Goal: Task Accomplishment & Management: Use online tool/utility

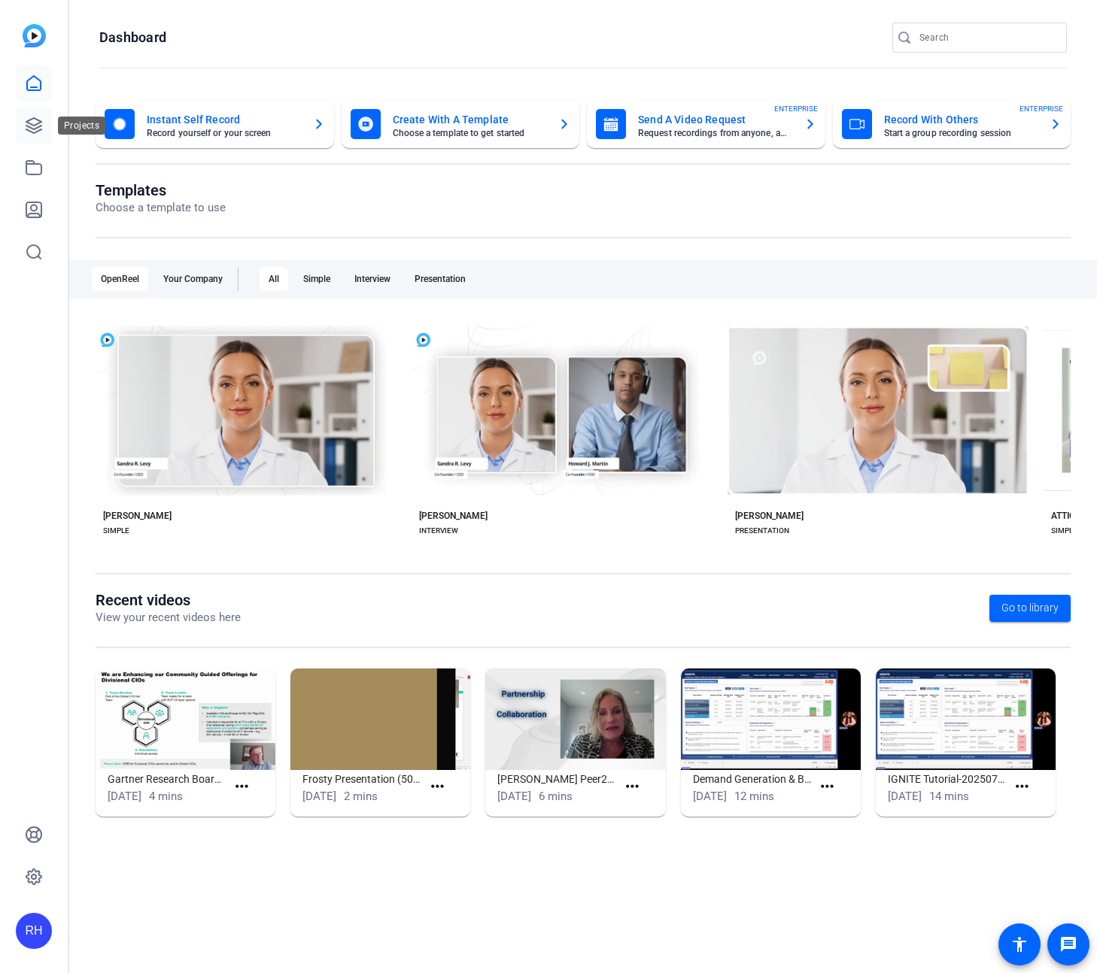
click at [36, 123] on icon at bounding box center [34, 126] width 18 height 18
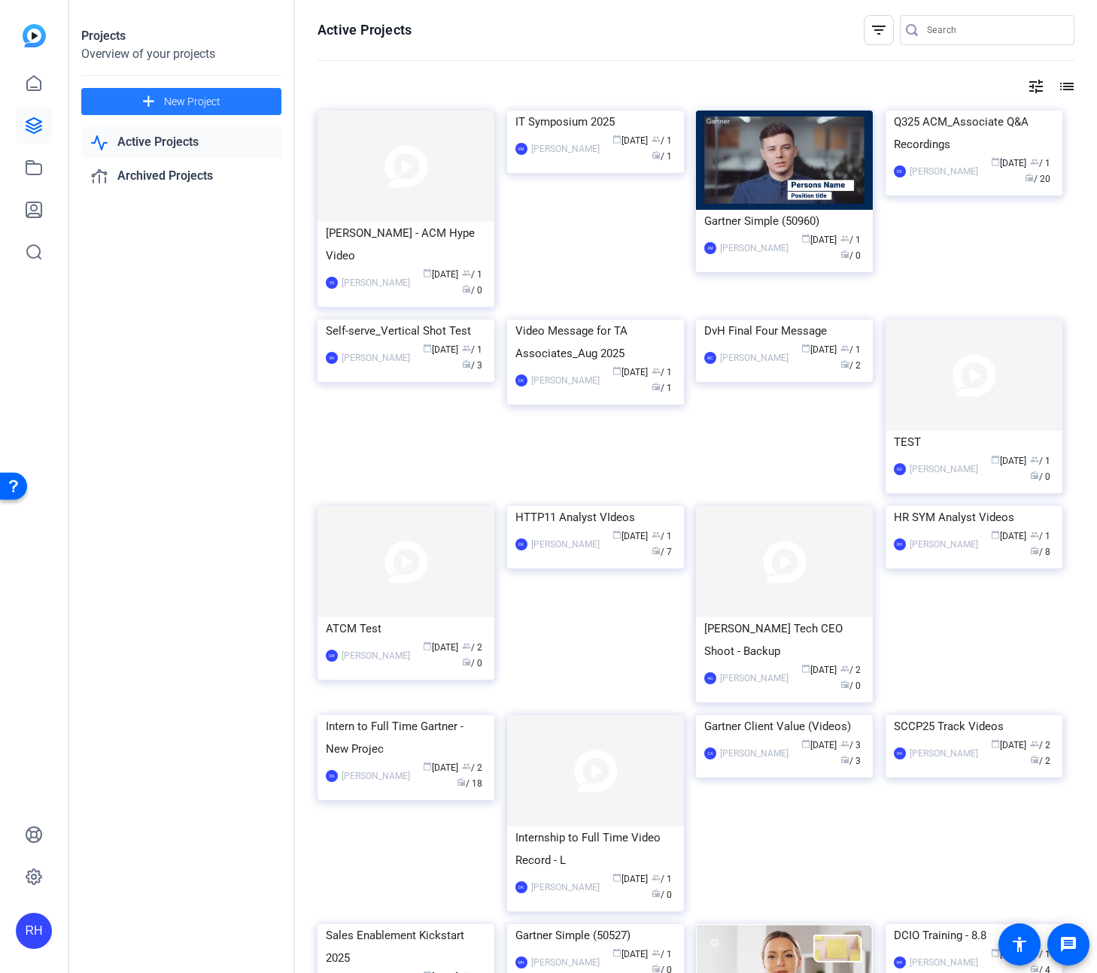
click at [235, 100] on span at bounding box center [181, 101] width 200 height 36
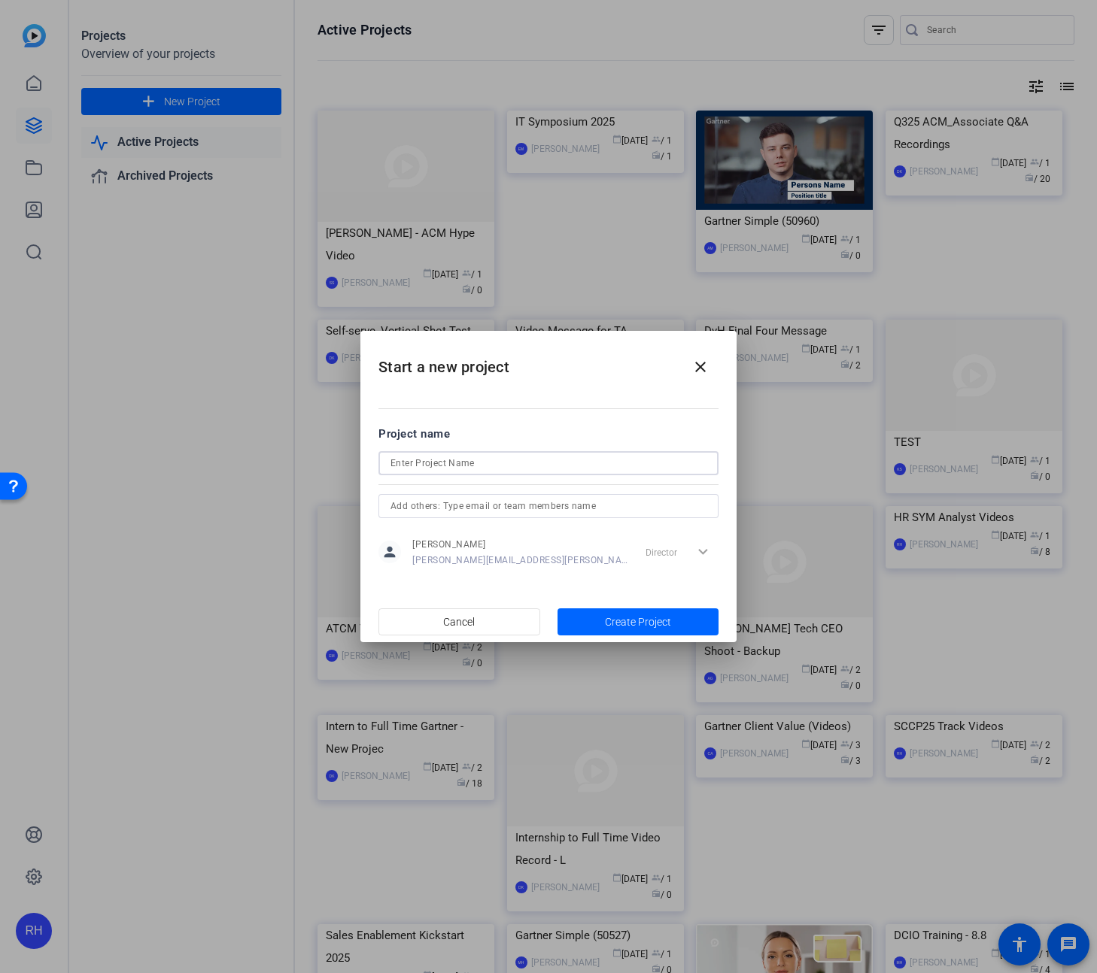
click at [458, 463] on input at bounding box center [548, 463] width 316 height 18
type input "Conference Ops - Team Level Expectations"
click at [606, 511] on input "text" at bounding box center [548, 506] width 316 height 18
type input "[PERSON_NAME]"
click at [520, 540] on mat-option "[PERSON_NAME]" at bounding box center [548, 536] width 340 height 24
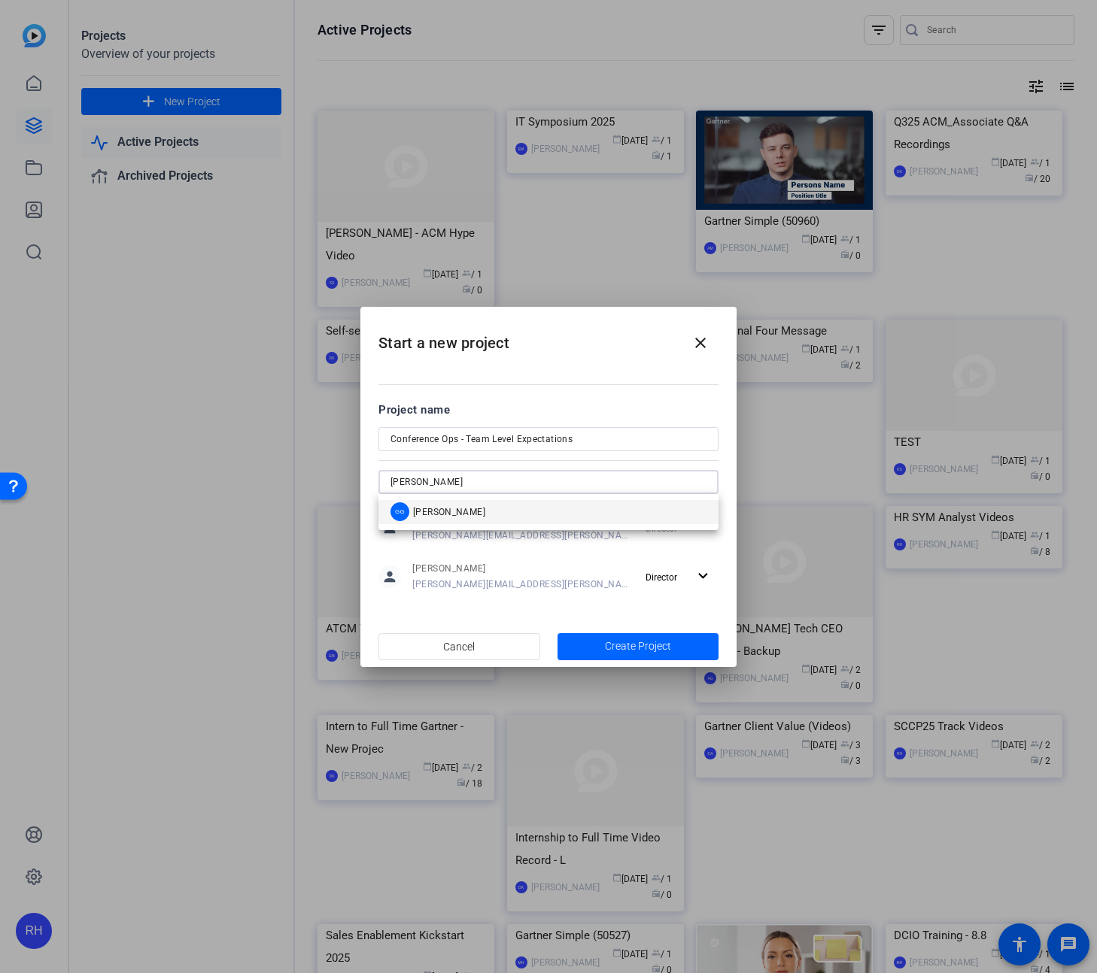
type input "[PERSON_NAME]"
click at [471, 509] on mat-option "[PERSON_NAME]" at bounding box center [548, 512] width 340 height 24
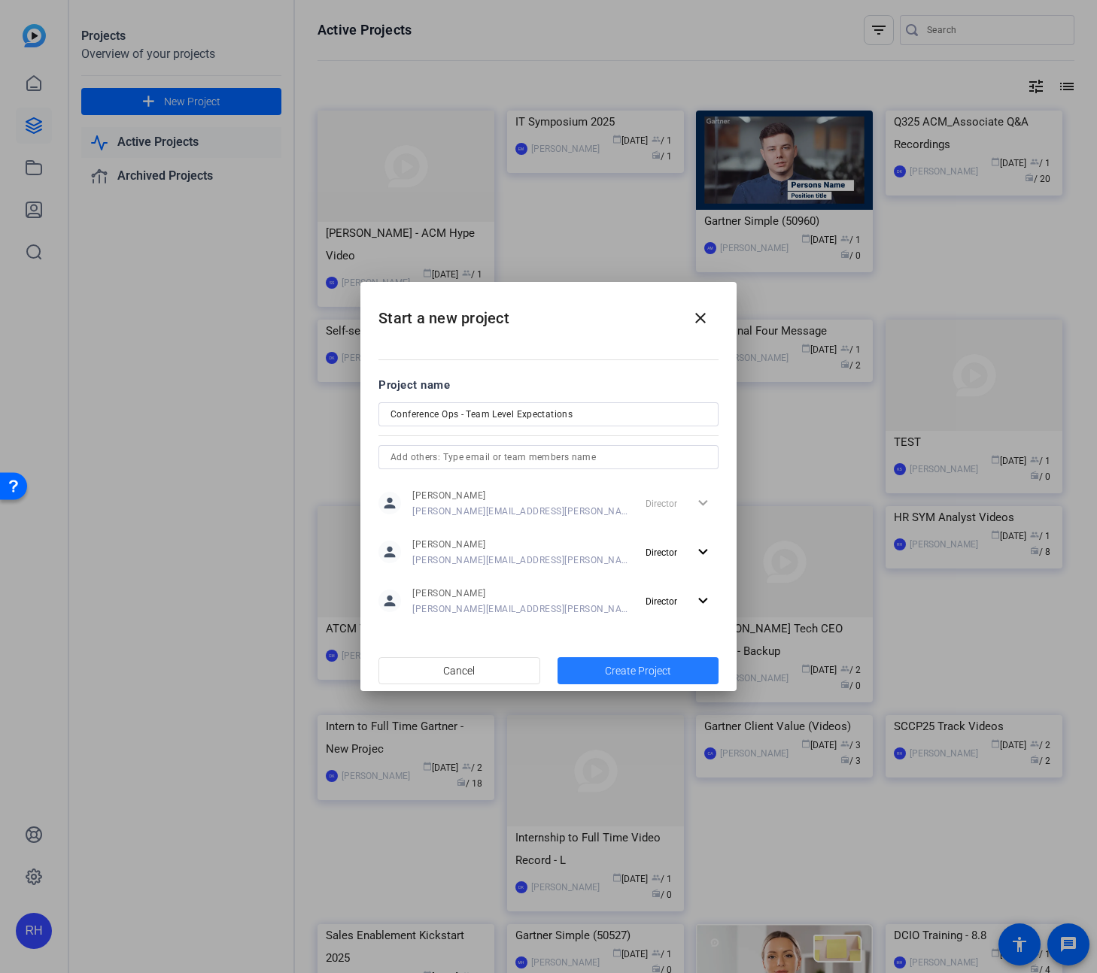
click at [626, 670] on span "Create Project" at bounding box center [638, 671] width 66 height 16
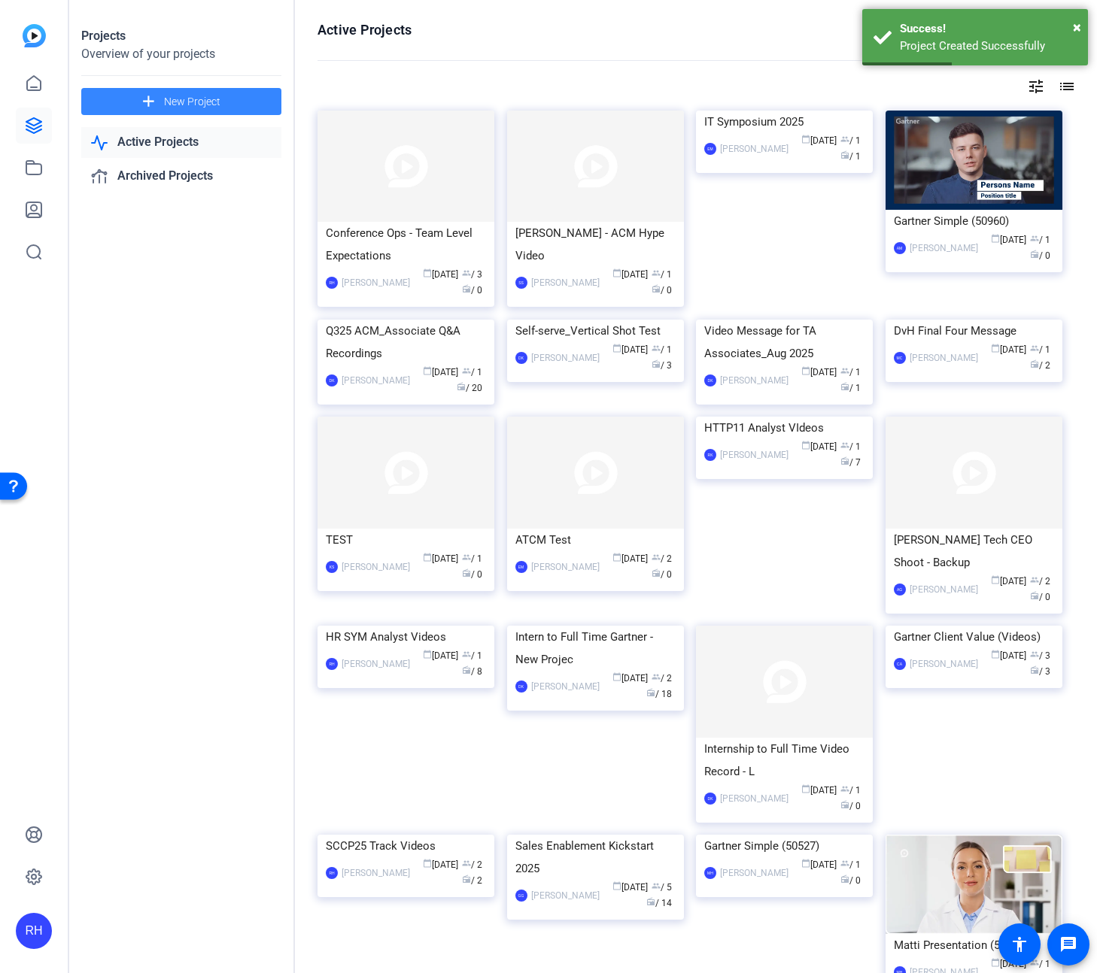
click at [218, 101] on span "New Project" at bounding box center [192, 102] width 56 height 16
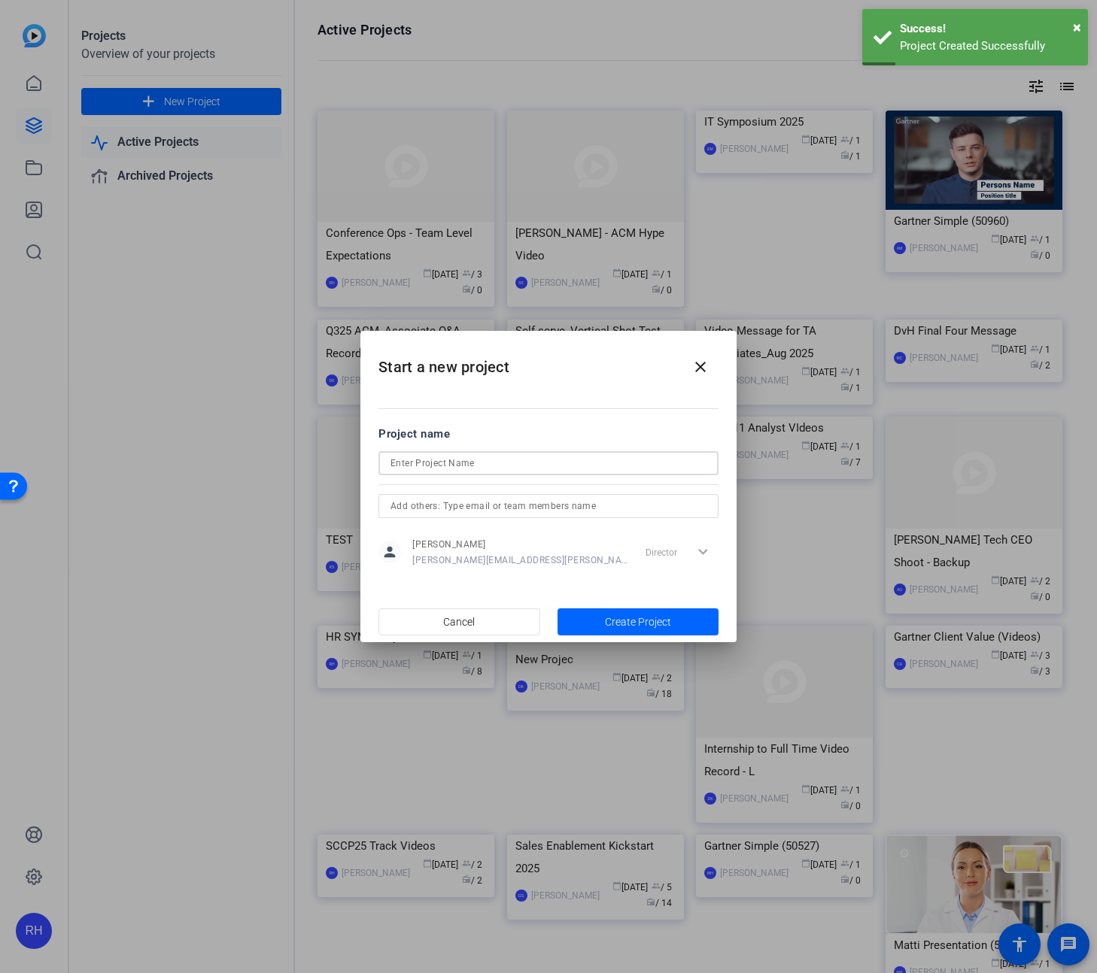
click at [442, 457] on input at bounding box center [548, 463] width 316 height 18
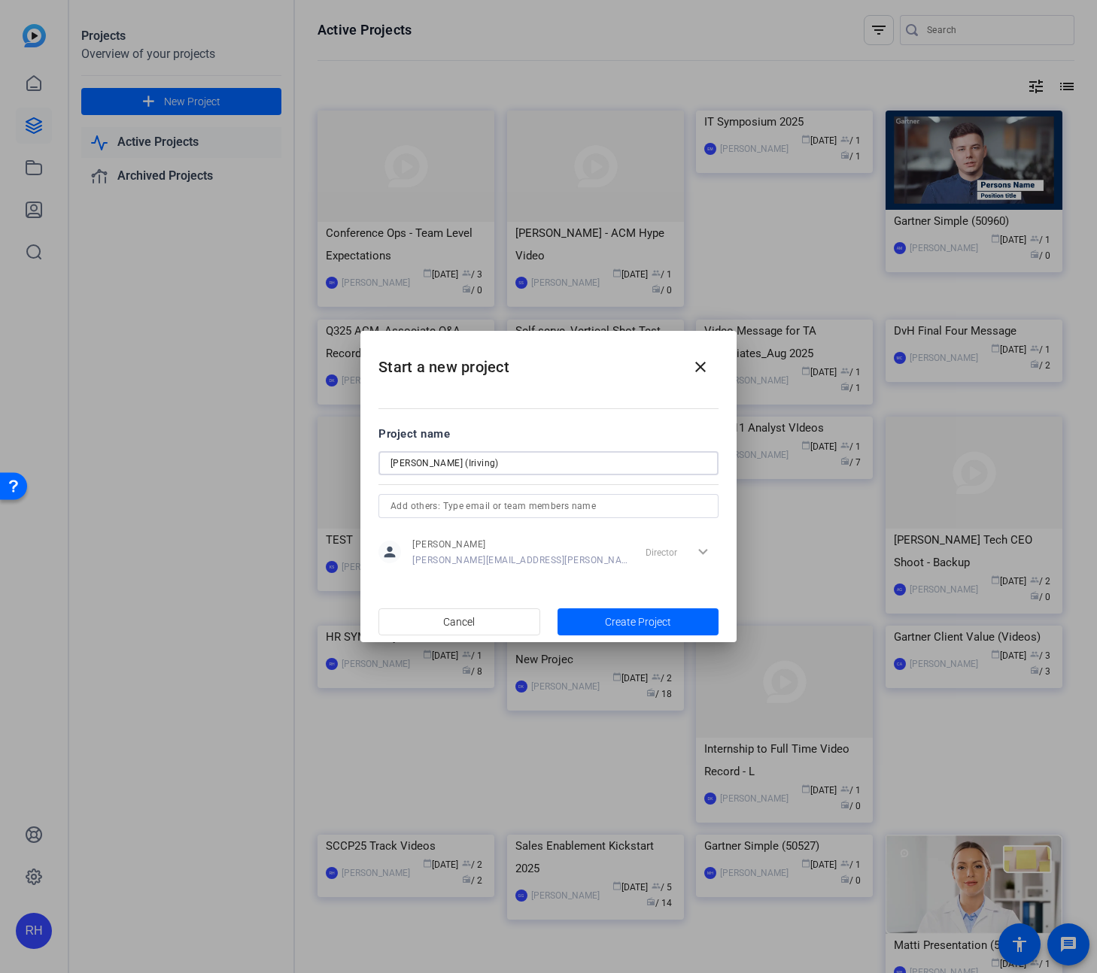
drag, startPoint x: 500, startPoint y: 460, endPoint x: 190, endPoint y: 418, distance: 312.8
click at [190, 418] on div "Start a new project close Project name [PERSON_NAME] (Iriving) person [PERSON_N…" at bounding box center [548, 486] width 1097 height 973
type input "[PERSON_NAME] (Iriving)"
click at [444, 629] on span "Cancel" at bounding box center [459, 622] width 32 height 29
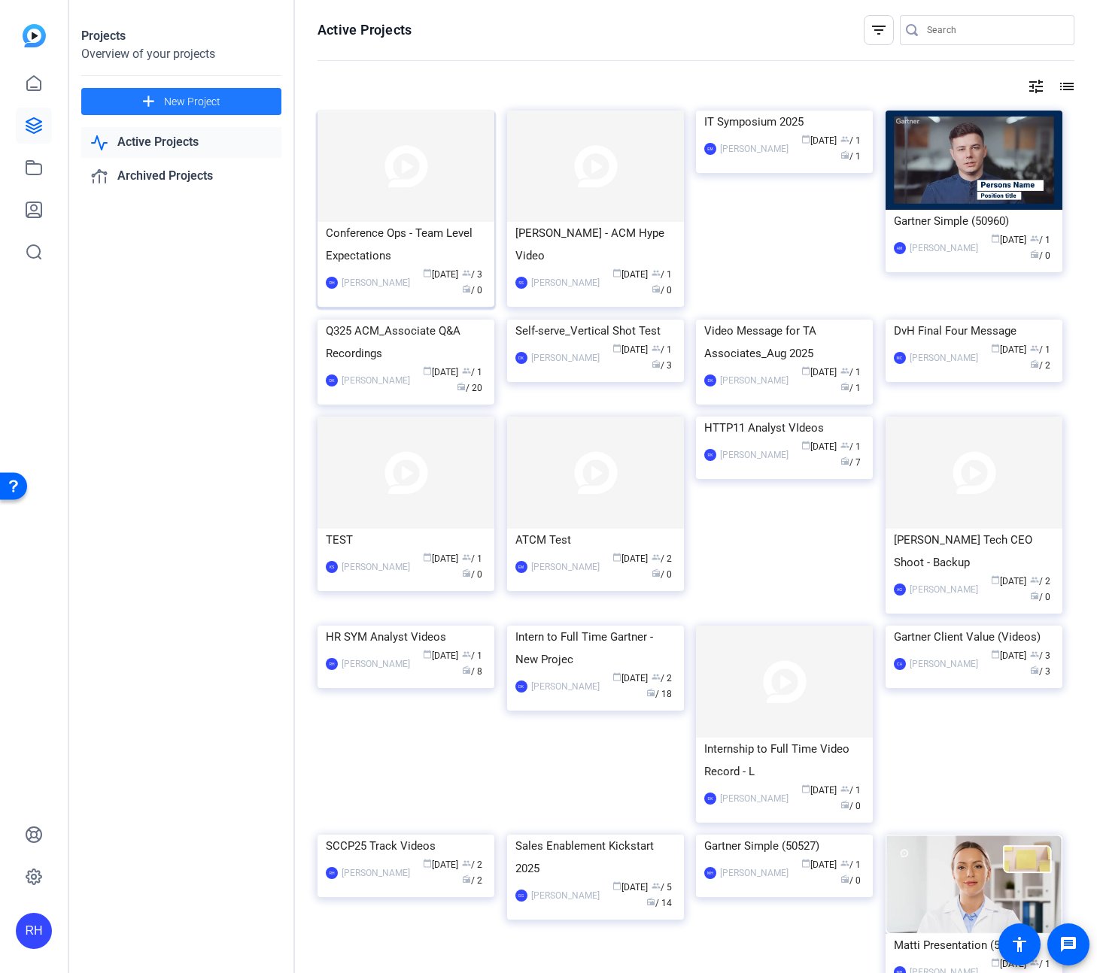
click at [357, 168] on img at bounding box center [405, 166] width 177 height 111
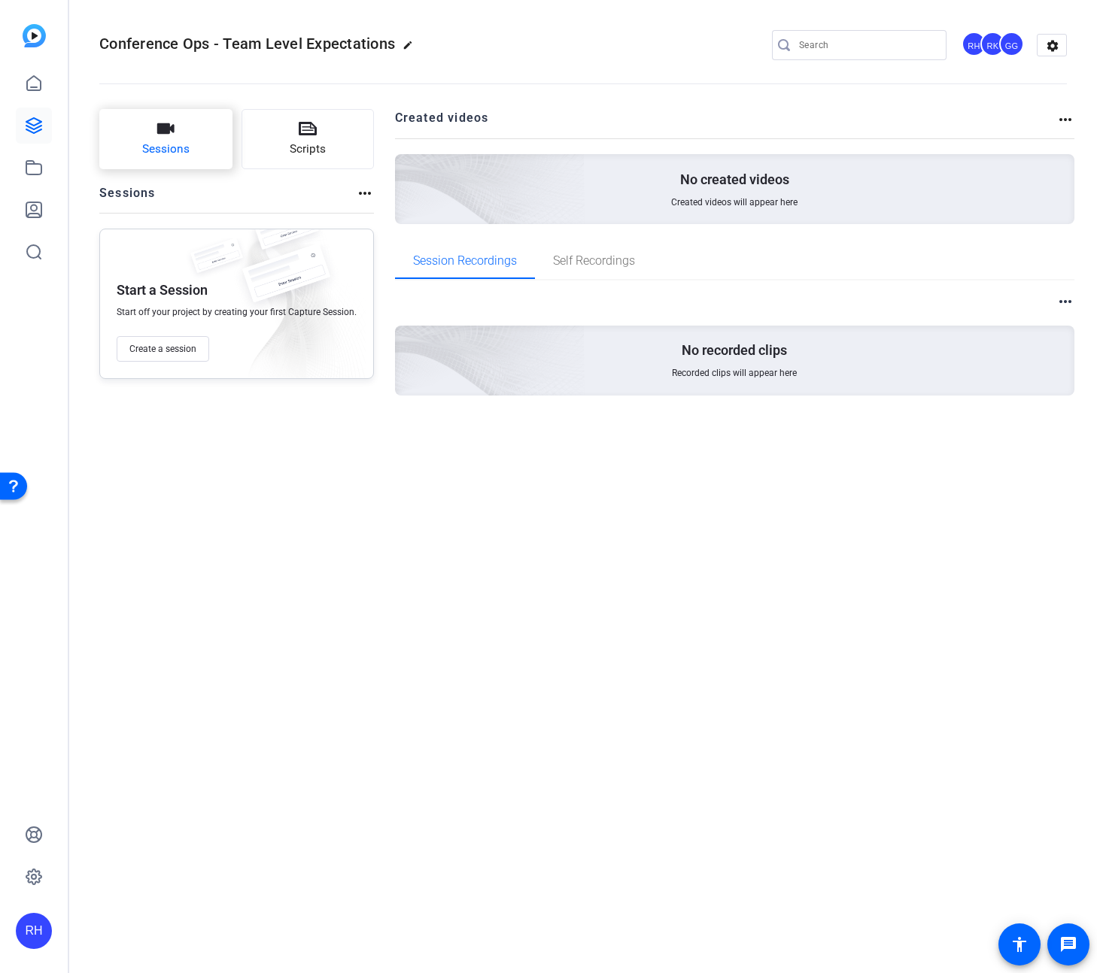
click at [176, 138] on button "Sessions" at bounding box center [165, 139] width 133 height 60
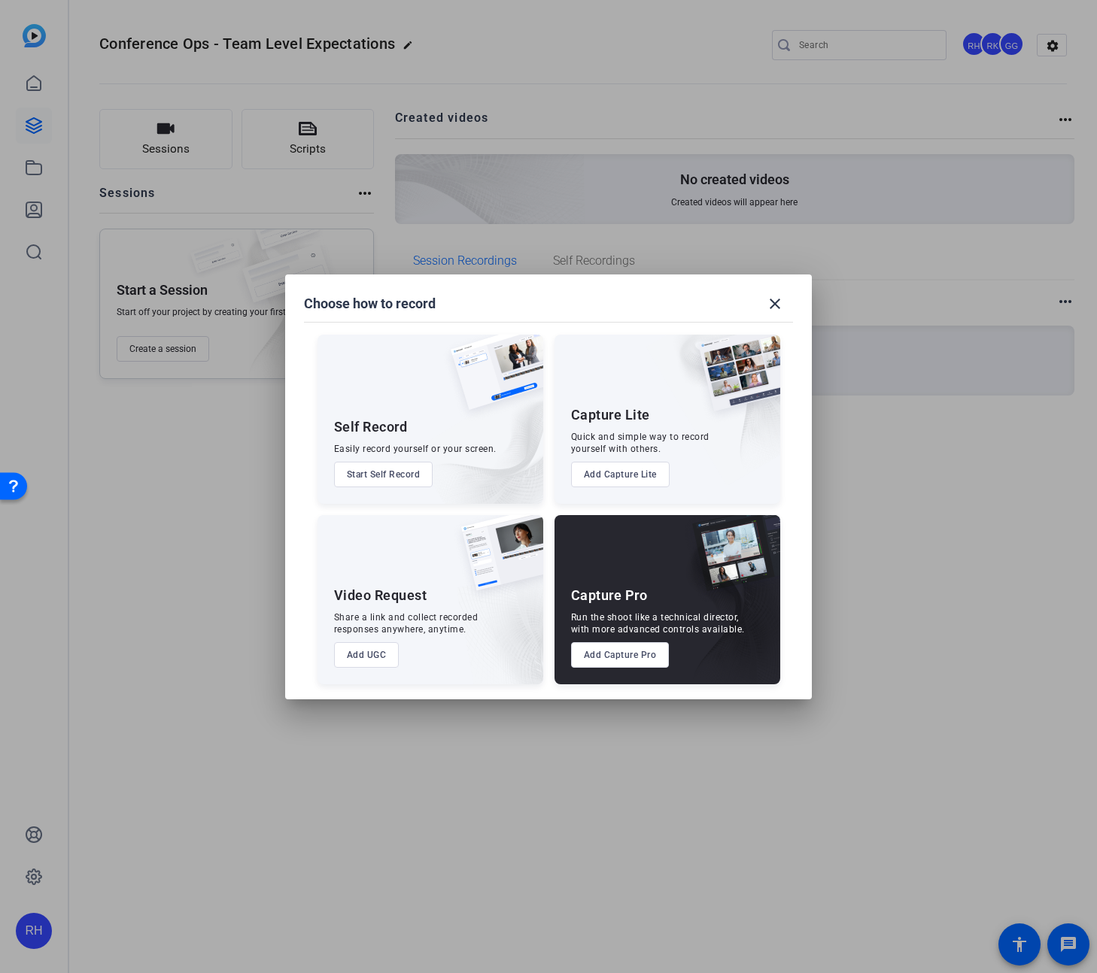
click at [620, 661] on button "Add Capture Pro" at bounding box center [620, 655] width 99 height 26
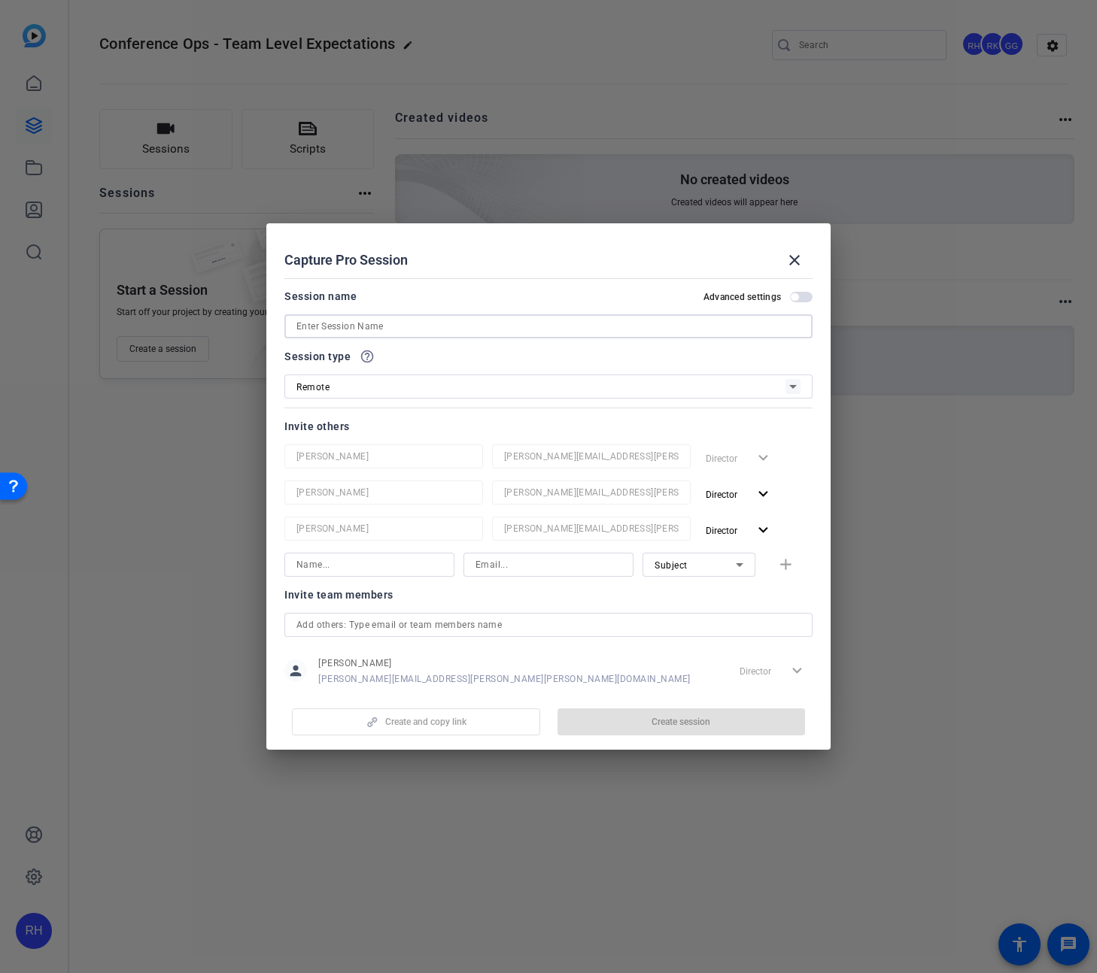
click at [398, 323] on input at bounding box center [548, 326] width 504 height 18
paste input "[PERSON_NAME] (Iriving)"
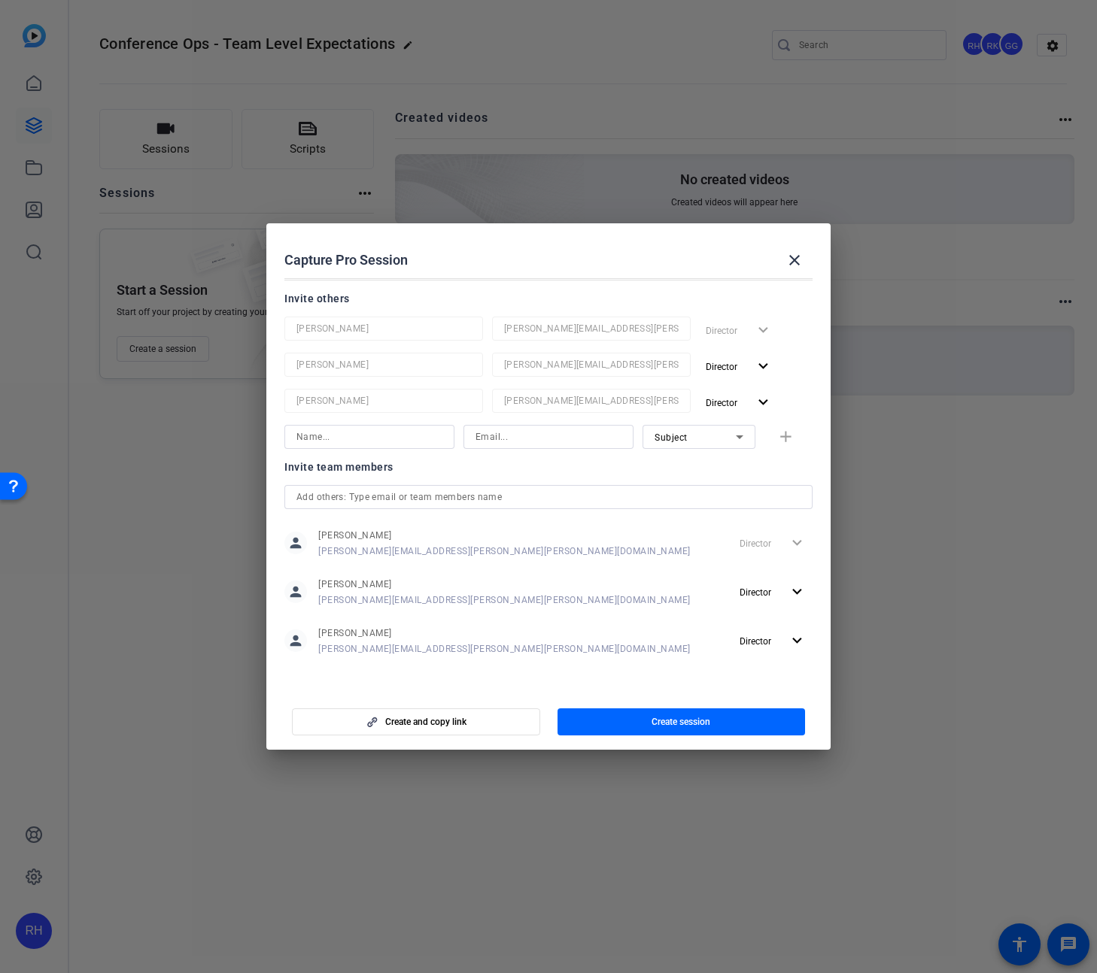
scroll to position [129, 0]
type input "[PERSON_NAME] (Iriving)"
click at [651, 729] on span "button" at bounding box center [681, 722] width 248 height 36
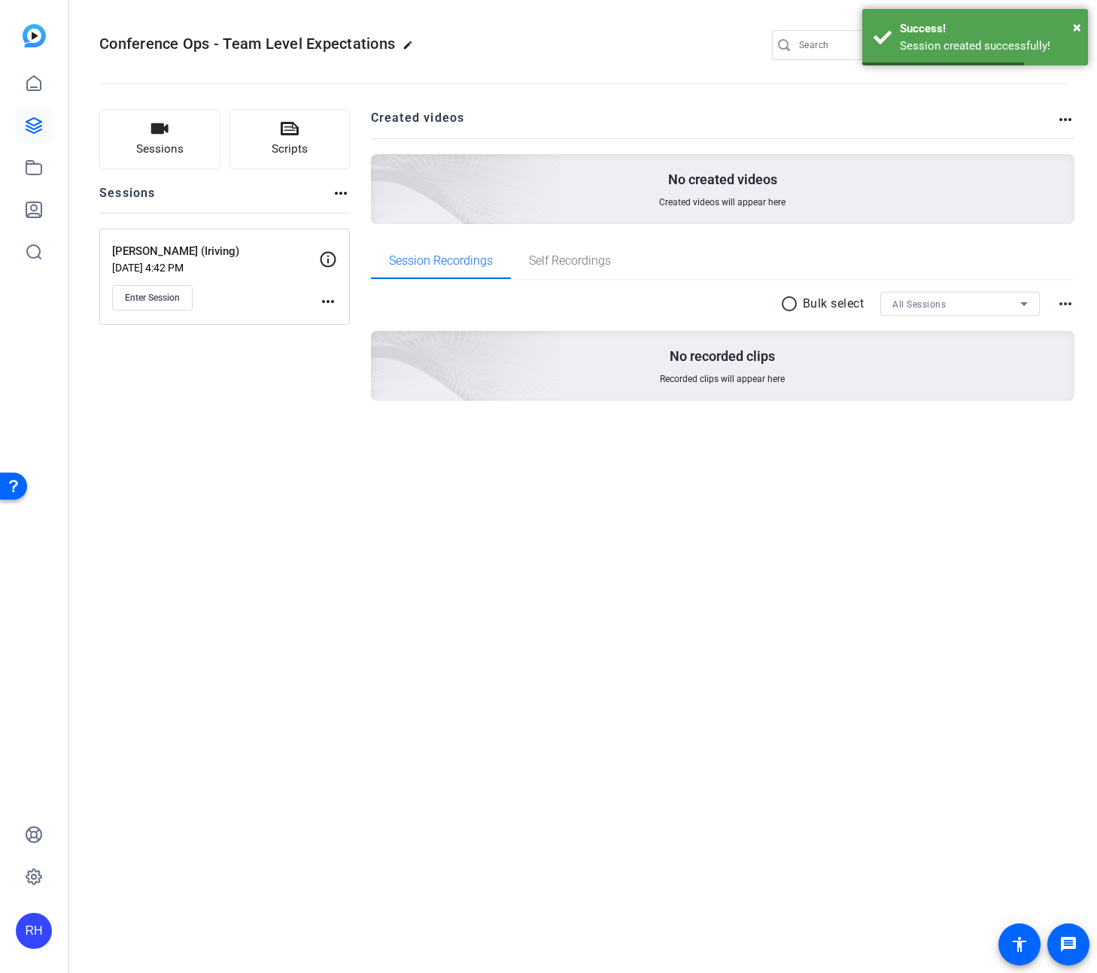
click at [330, 301] on mat-icon "more_horiz" at bounding box center [328, 302] width 18 height 18
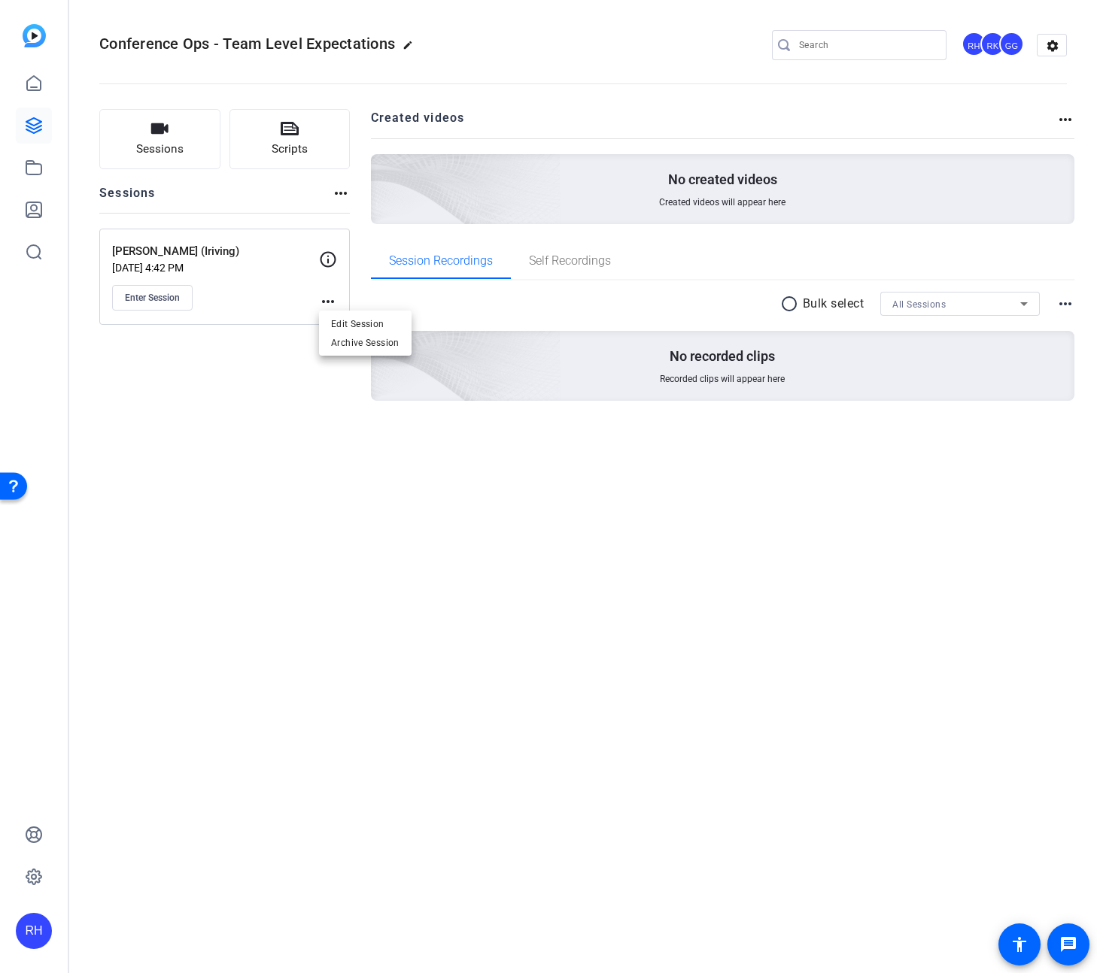
click at [173, 293] on div at bounding box center [548, 486] width 1097 height 973
click at [169, 296] on span "Enter Session" at bounding box center [152, 298] width 55 height 12
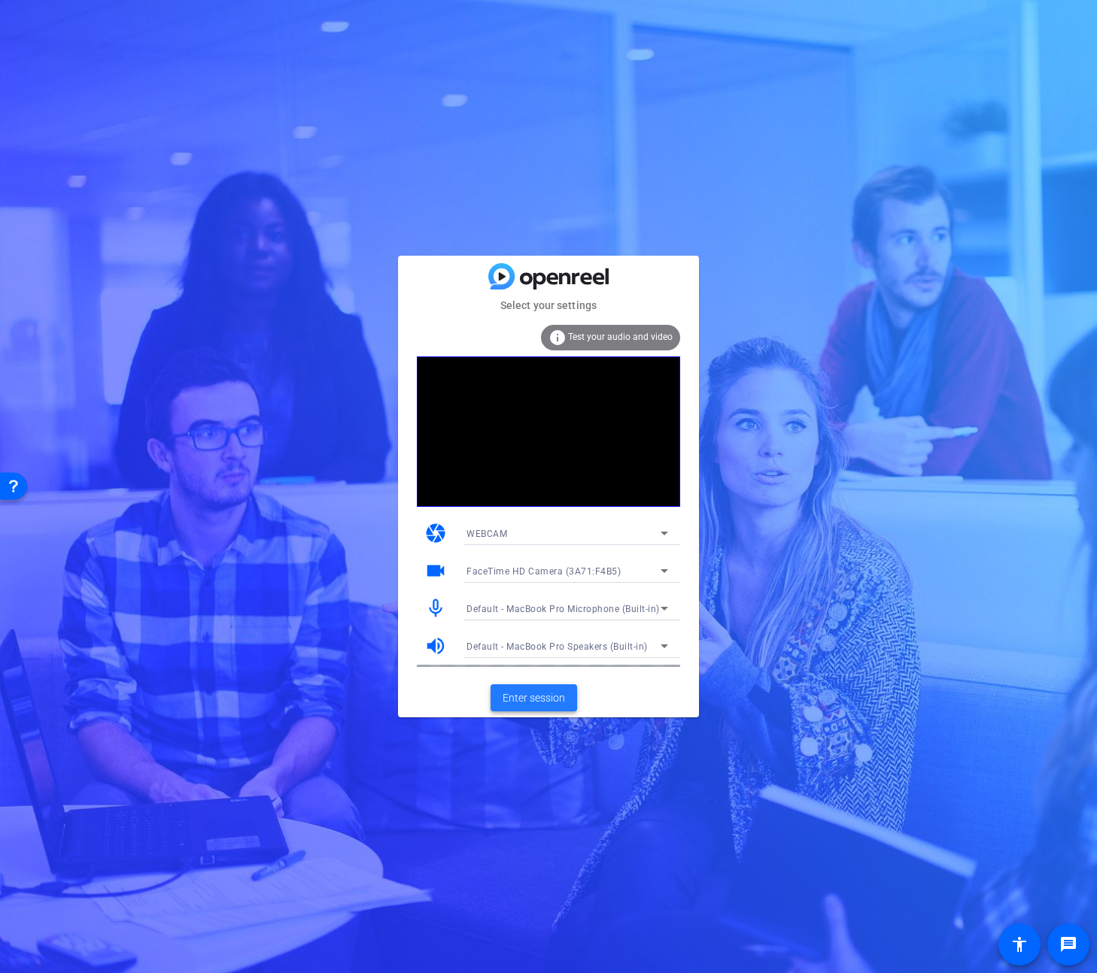
click at [533, 700] on span "Enter session" at bounding box center [534, 699] width 62 height 16
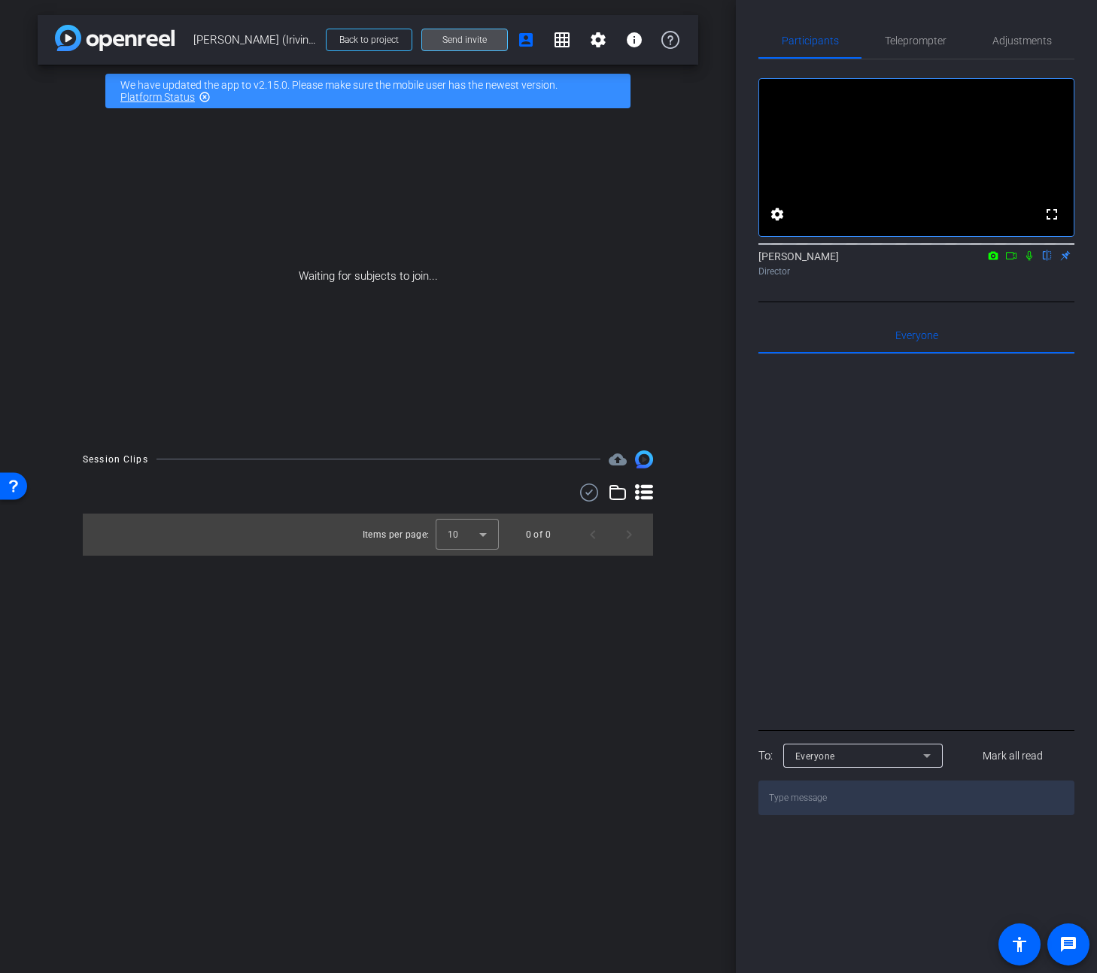
click at [462, 38] on span "Send invite" at bounding box center [464, 40] width 44 height 12
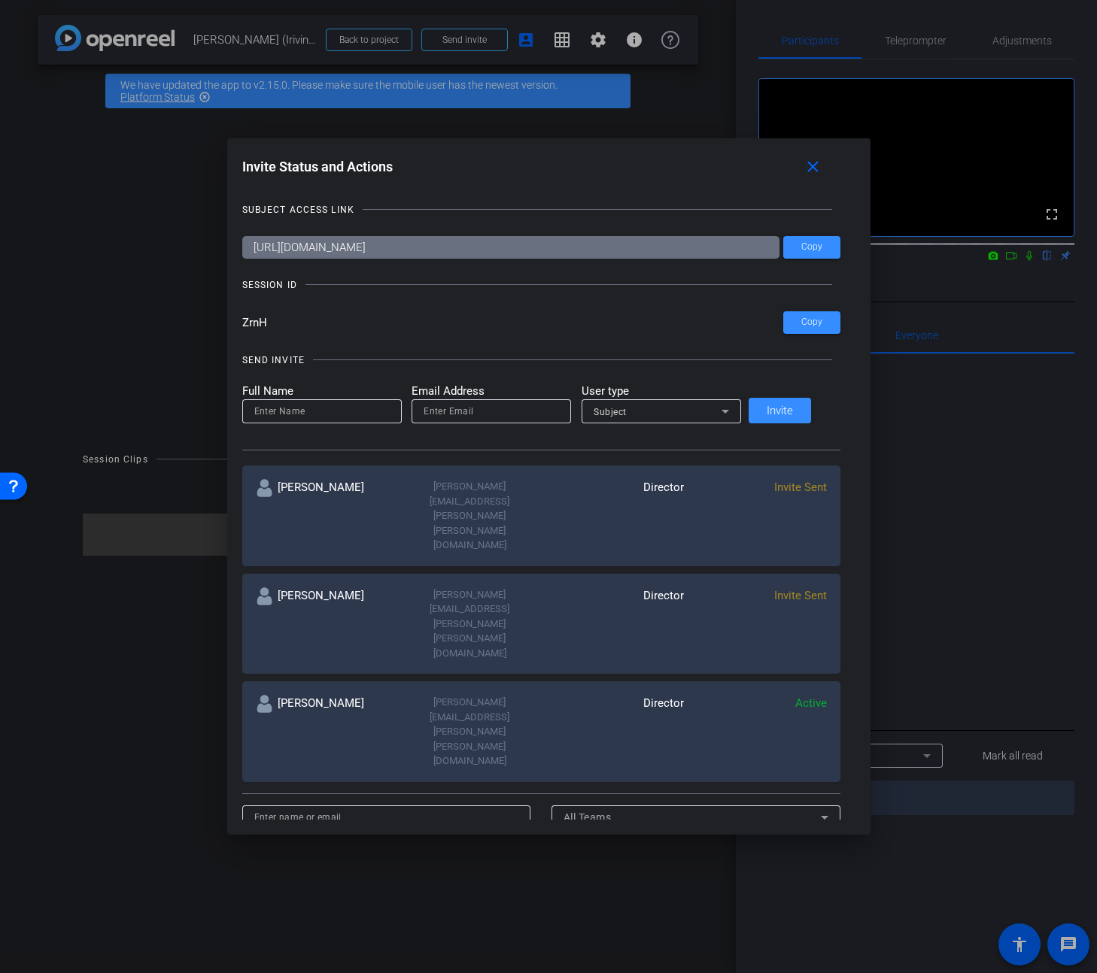
drag, startPoint x: 247, startPoint y: 320, endPoint x: 229, endPoint y: 319, distance: 18.1
click at [229, 319] on div "Invite Status and Actions close SUBJECT ACCESS LINK https://capture.openreel.co…" at bounding box center [548, 486] width 1097 height 973
